Goal: Check status

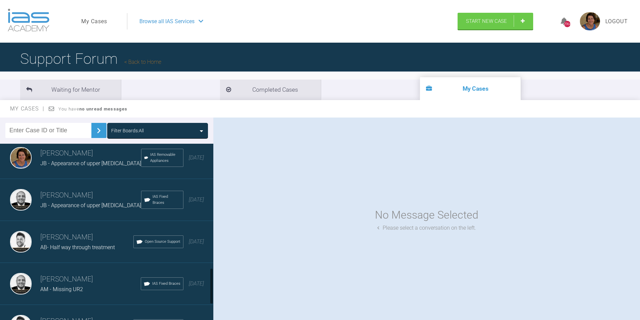
scroll to position [605, 0]
click at [84, 233] on h3 "[PERSON_NAME]" at bounding box center [86, 236] width 93 height 11
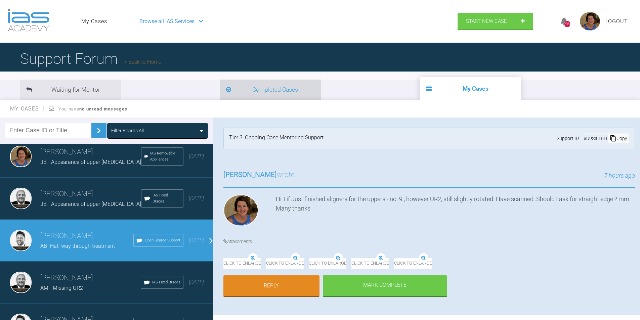
drag, startPoint x: 176, startPoint y: 198, endPoint x: 165, endPoint y: 80, distance: 119.3
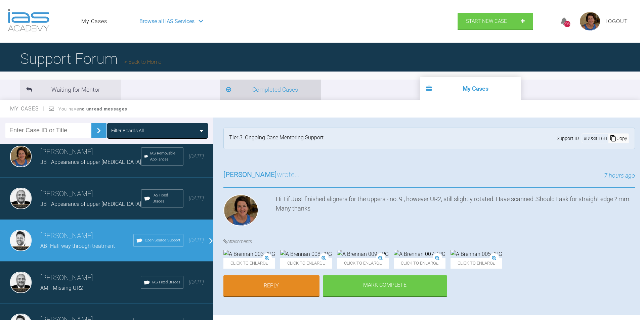
click at [220, 80] on li "Completed Cases" at bounding box center [270, 90] width 101 height 21
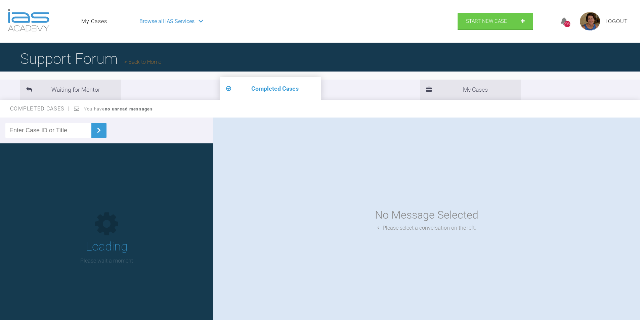
click at [220, 80] on li "Completed Cases" at bounding box center [270, 88] width 101 height 23
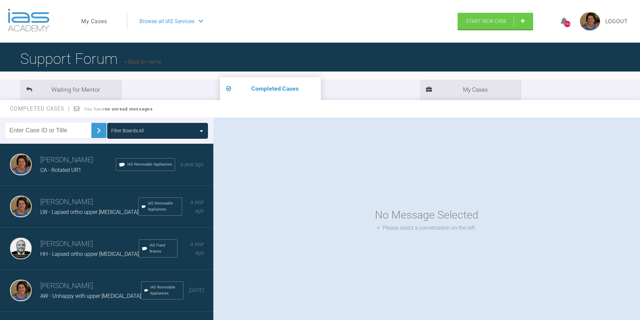
click at [195, 131] on div "Filter Boards: All" at bounding box center [157, 130] width 93 height 7
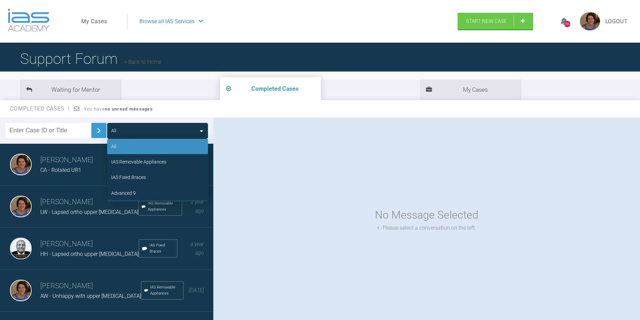
click at [309, 177] on div "No Message Selected Please select a conversation on the left." at bounding box center [426, 220] width 427 height 204
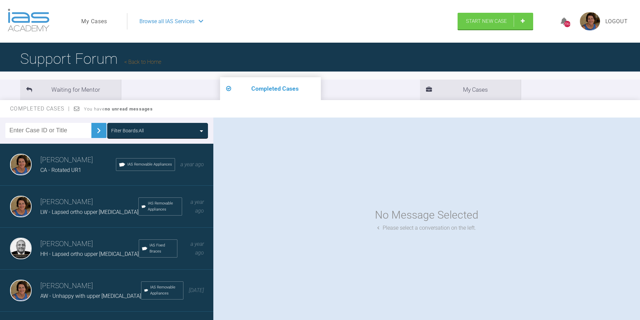
click at [201, 129] on icon at bounding box center [201, 130] width 3 height 5
click at [420, 93] on li "My Cases" at bounding box center [470, 90] width 101 height 21
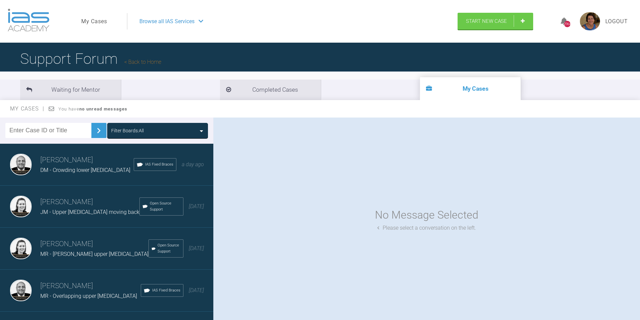
click at [65, 249] on h3 "[PERSON_NAME]" at bounding box center [94, 244] width 108 height 11
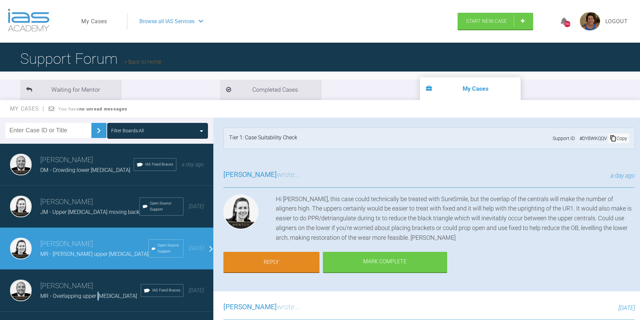
click at [97, 294] on span "MR - Overlapping upper [MEDICAL_DATA]" at bounding box center [88, 296] width 97 height 6
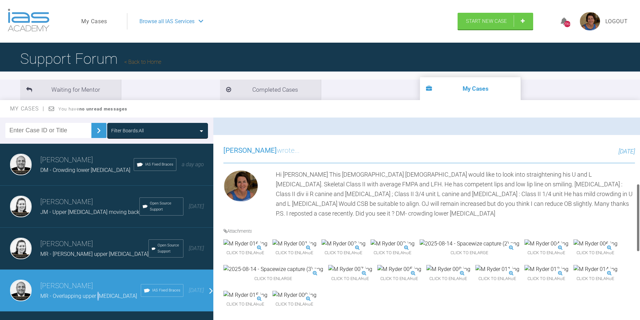
scroll to position [168, 0]
